Goal: Find specific page/section: Find specific page/section

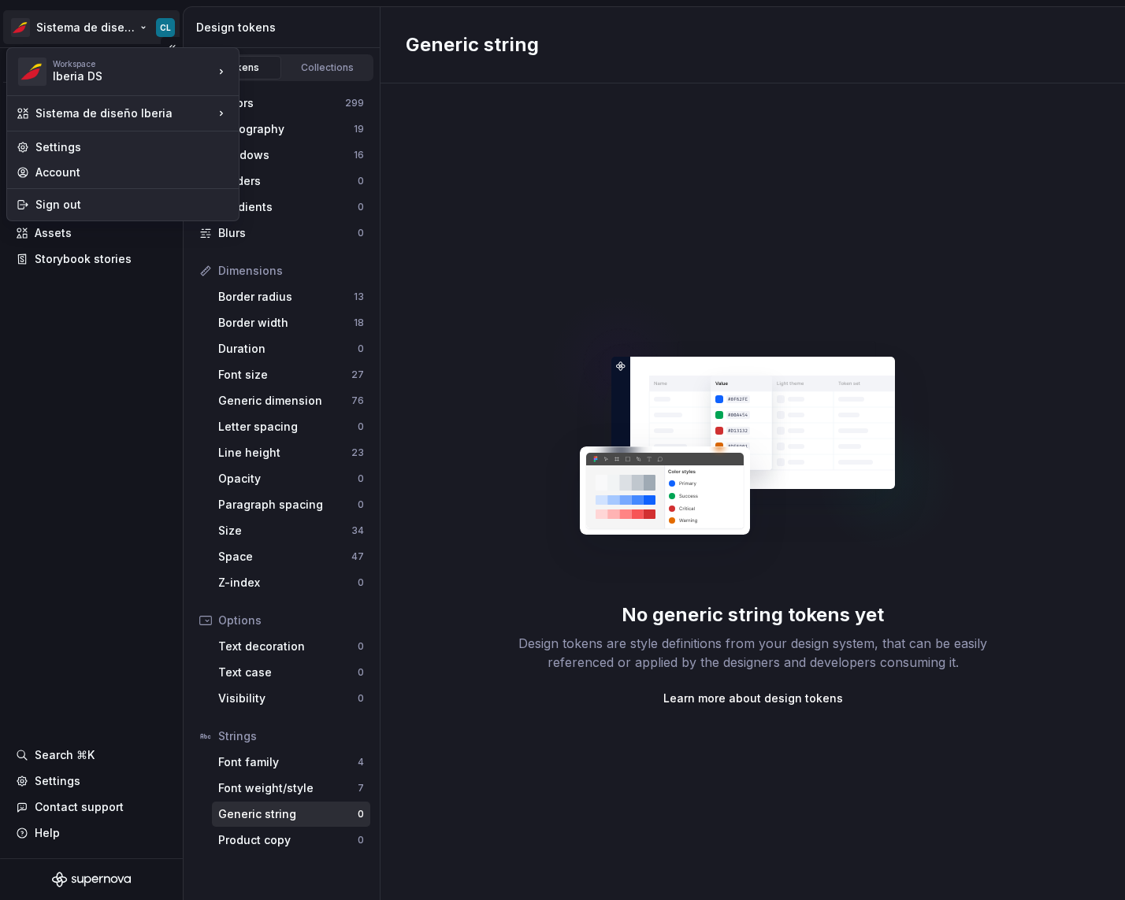
click at [163, 28] on html "Sistema de diseño Iberia CL Version Current draft Documentation Design system d…" at bounding box center [562, 450] width 1125 height 900
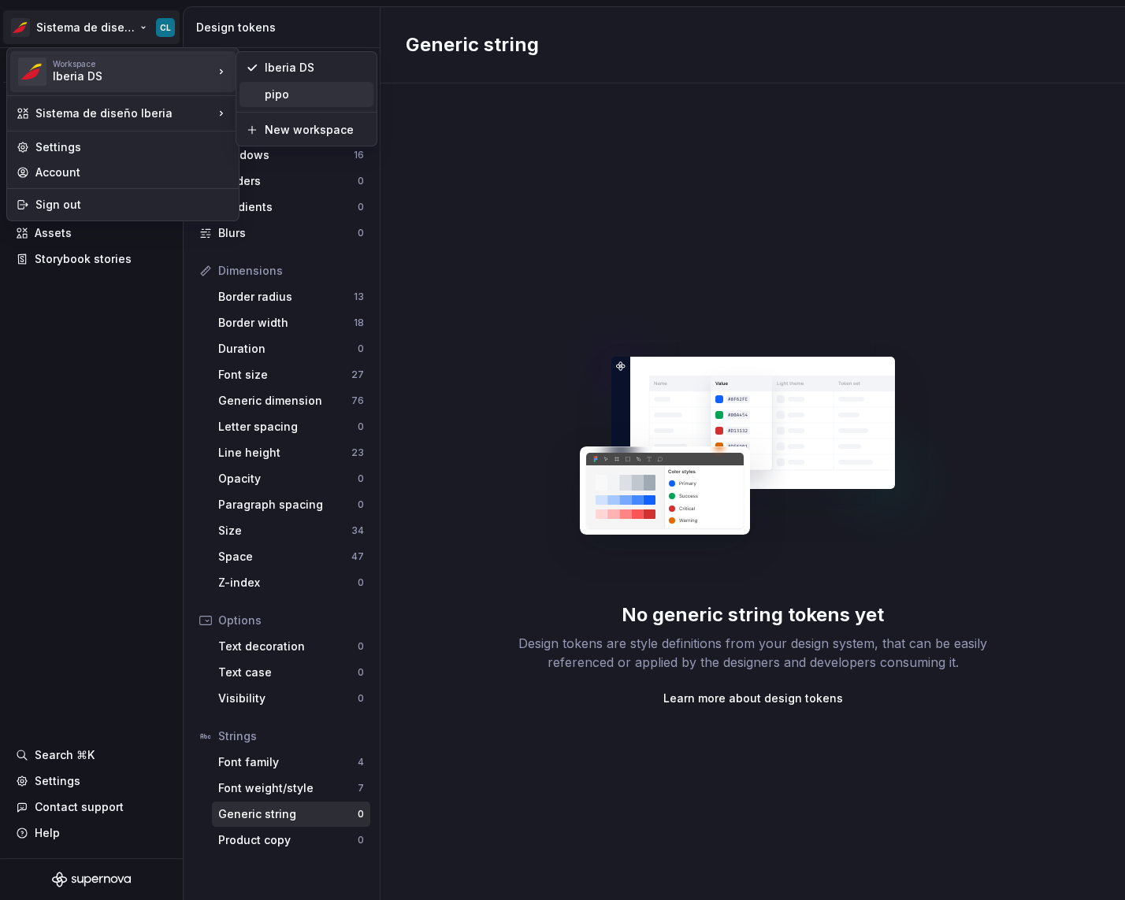
click at [291, 97] on div "pipo" at bounding box center [316, 95] width 102 height 16
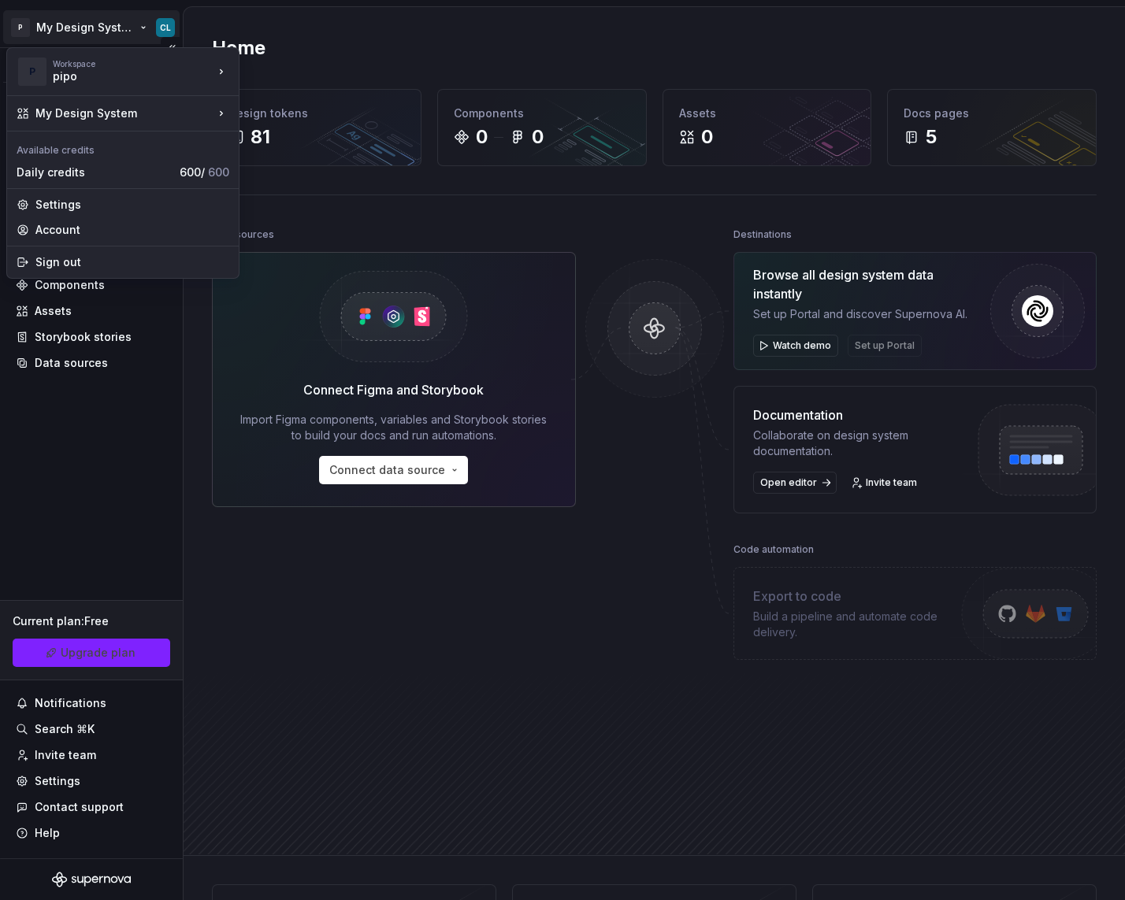
click at [119, 30] on html "P My Design System CL Version Current draft Home Documentation Analytics Code a…" at bounding box center [562, 450] width 1125 height 900
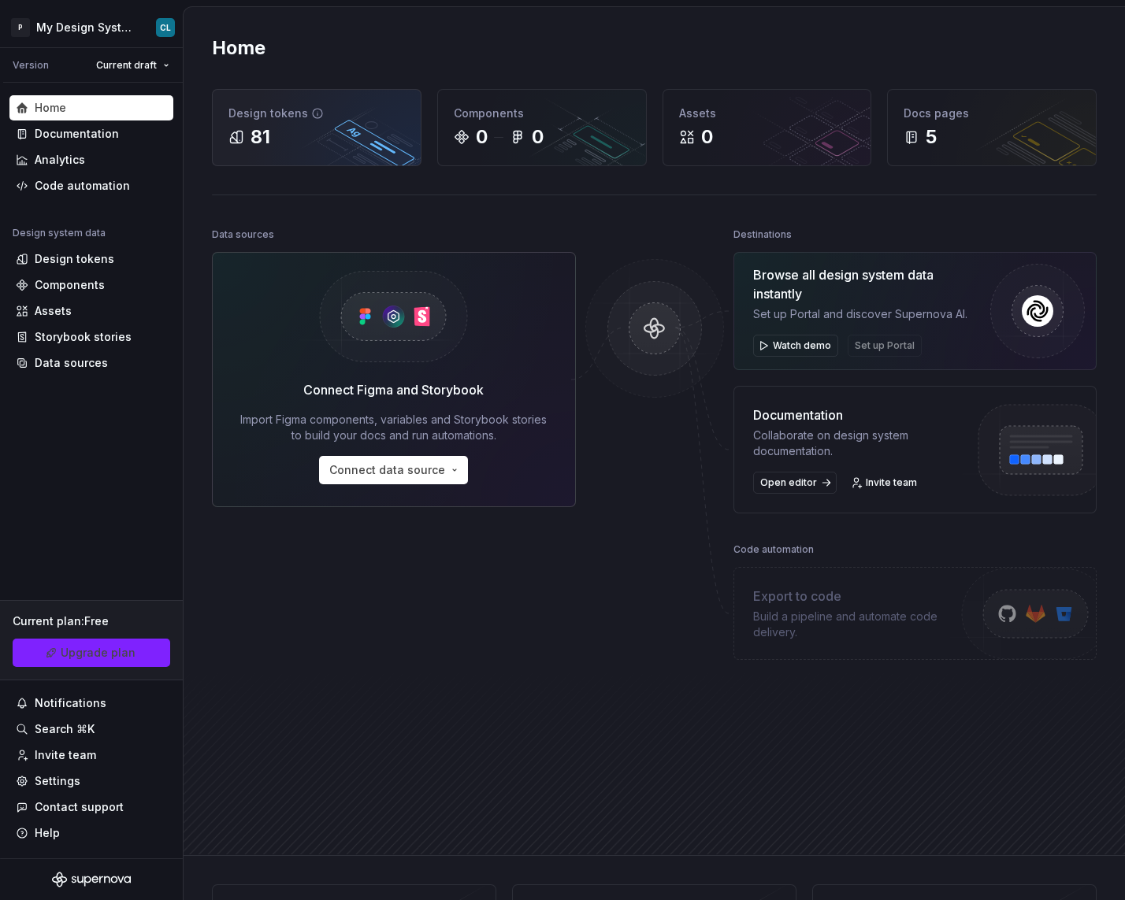
click at [273, 141] on div "81" at bounding box center [316, 136] width 176 height 25
